Goal: Task Accomplishment & Management: Manage account settings

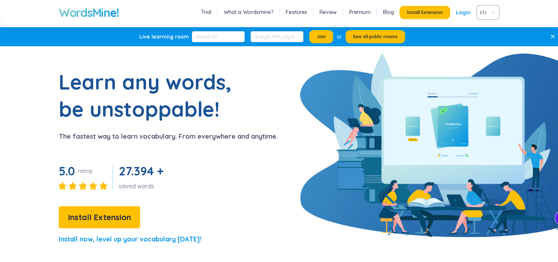
click at [428, 4] on div "WordsMine! Trial What is Wordsmine? Features Review Premium Blog Install Extens…" at bounding box center [279, 12] width 558 height 25
click at [425, 10] on span "Install Extension" at bounding box center [425, 13] width 36 height 6
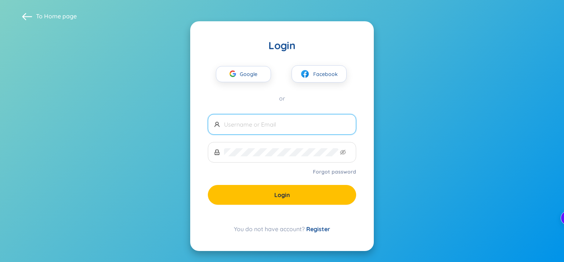
click at [261, 126] on input "text" at bounding box center [287, 124] width 126 height 8
type input "[EMAIL_ADDRESS][DOMAIN_NAME]"
click at [266, 147] on span at bounding box center [282, 152] width 148 height 21
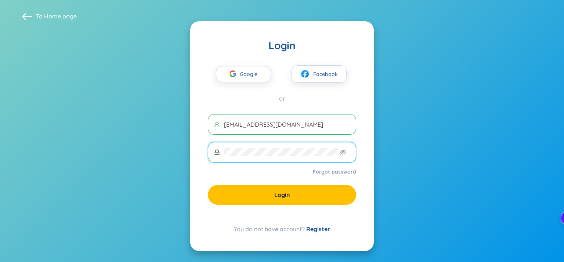
click at [265, 156] on iframe at bounding box center [272, 169] width 97 height 26
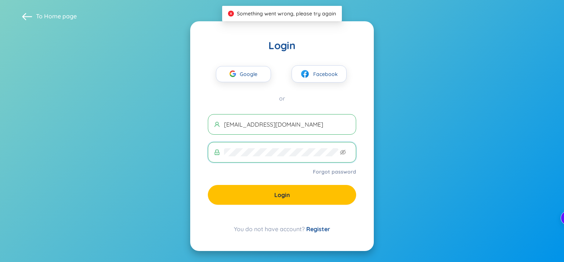
drag, startPoint x: 260, startPoint y: 158, endPoint x: 170, endPoint y: 159, distance: 89.6
click at [170, 159] on section "To Home page Login Google Facebook or hungdangx2k3@gmail.com Forgot password Lo…" at bounding box center [282, 131] width 564 height 262
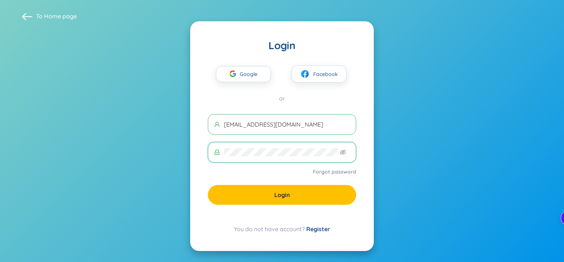
click at [160, 155] on section "To Home page Login Google Facebook or hungdangx2k3@gmail.com Forgot password Lo…" at bounding box center [282, 131] width 564 height 262
click at [257, 69] on span "Google" at bounding box center [250, 73] width 21 height 15
click at [247, 75] on span "Google" at bounding box center [250, 73] width 21 height 15
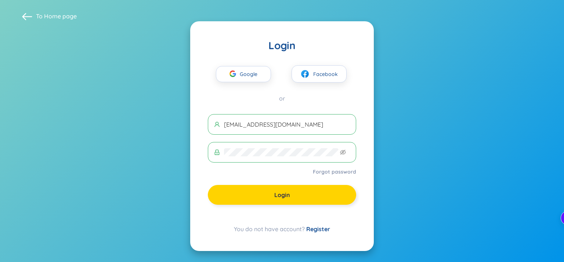
click at [257, 194] on button "Login" at bounding box center [282, 195] width 148 height 20
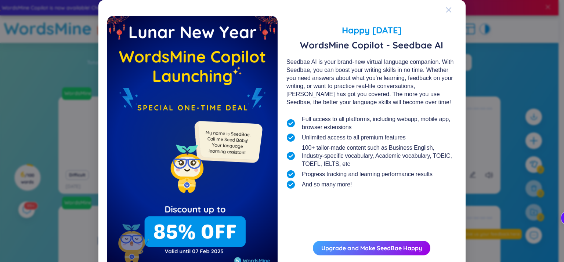
click at [446, 5] on div "Close" at bounding box center [449, 10] width 6 height 20
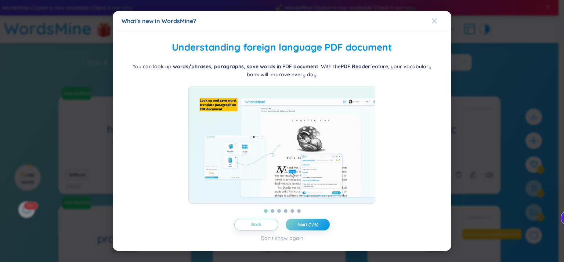
click at [441, 16] on span "Close" at bounding box center [441, 21] width 20 height 20
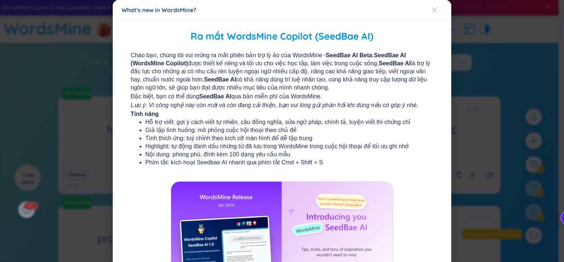
click at [431, 10] on icon "Close" at bounding box center [434, 10] width 6 height 6
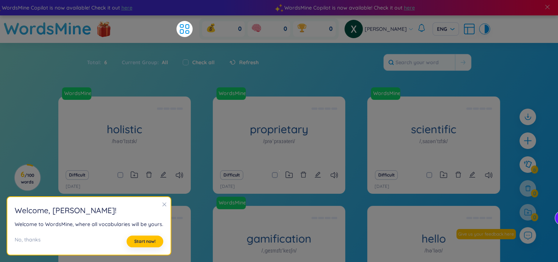
click at [162, 203] on icon "close" at bounding box center [164, 204] width 5 height 5
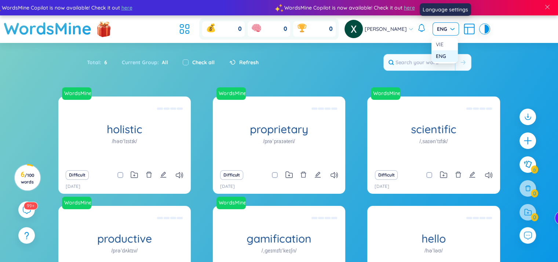
click at [456, 30] on div "ENG" at bounding box center [446, 28] width 26 height 13
click at [442, 46] on div "VIE" at bounding box center [445, 44] width 18 height 8
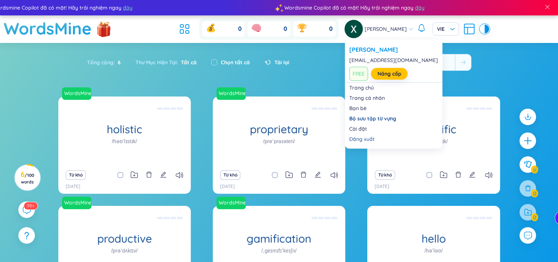
click at [409, 30] on icon at bounding box center [411, 28] width 5 height 5
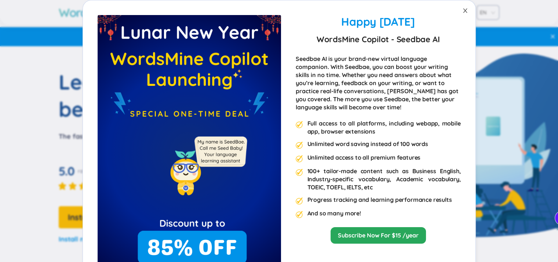
click at [464, 11] on icon "close" at bounding box center [466, 11] width 6 height 6
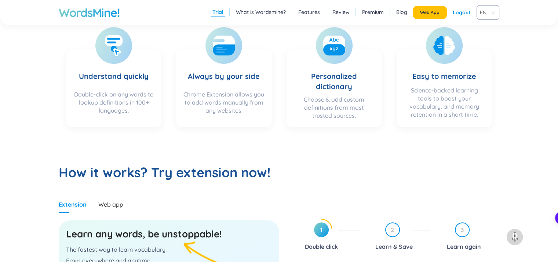
scroll to position [220, 0]
